Goal: Information Seeking & Learning: Learn about a topic

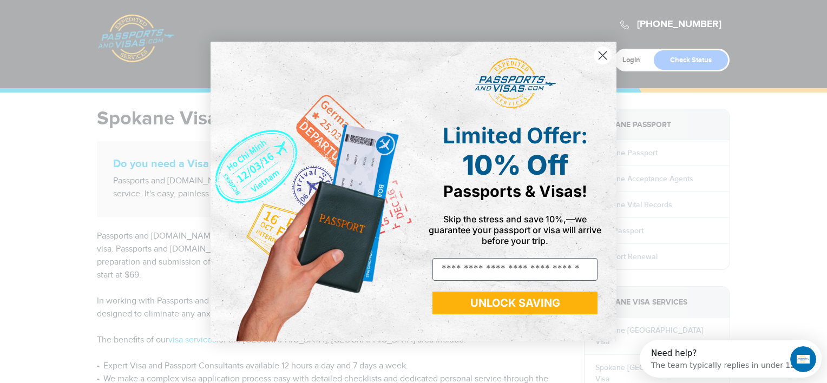
click at [599, 56] on circle "Close dialog" at bounding box center [603, 56] width 18 height 18
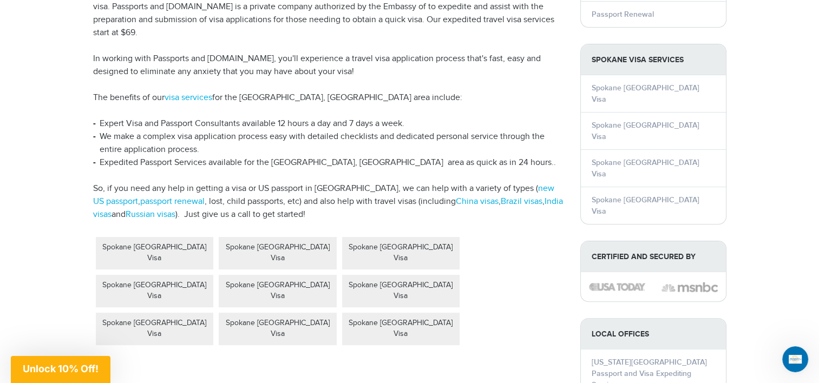
scroll to position [271, 0]
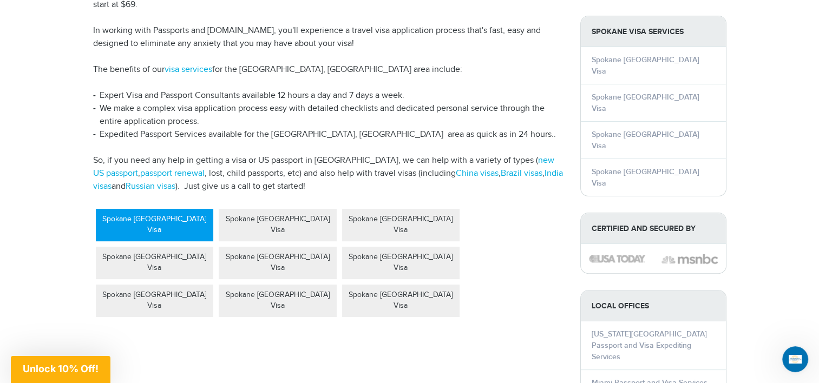
click at [159, 209] on div "Spokane [GEOGRAPHIC_DATA] Visa" at bounding box center [155, 225] width 118 height 32
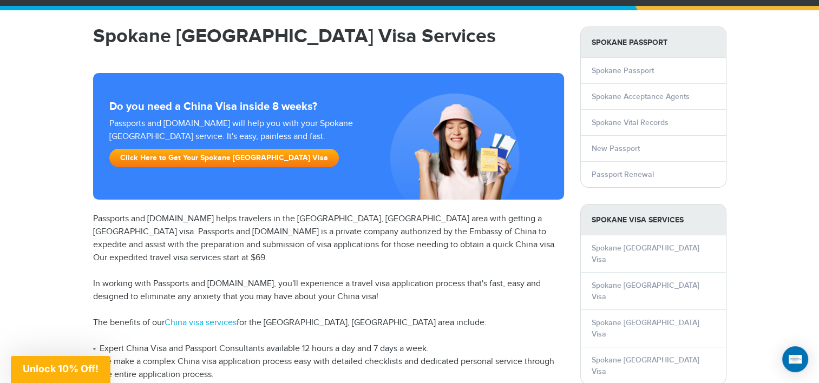
scroll to position [83, 0]
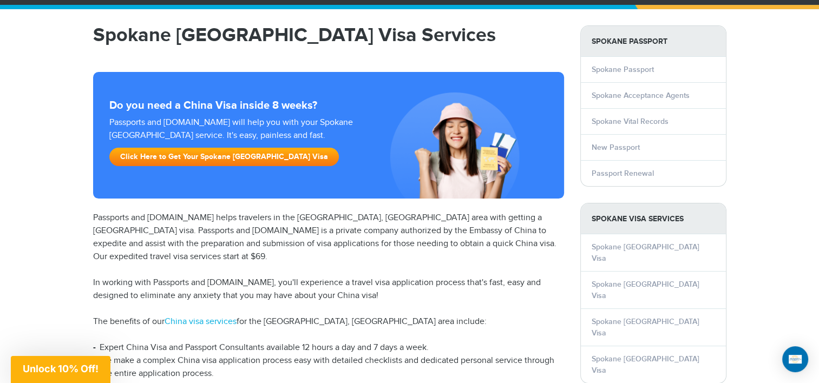
click at [315, 249] on p "Passports and Visas.com helps travelers in the Spokane, WA area with getting a …" at bounding box center [328, 238] width 471 height 52
